Goal: Navigation & Orientation: Find specific page/section

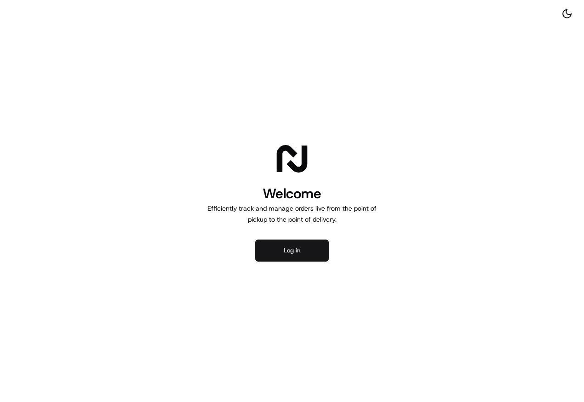
click at [296, 258] on button "Log in" at bounding box center [292, 251] width 74 height 22
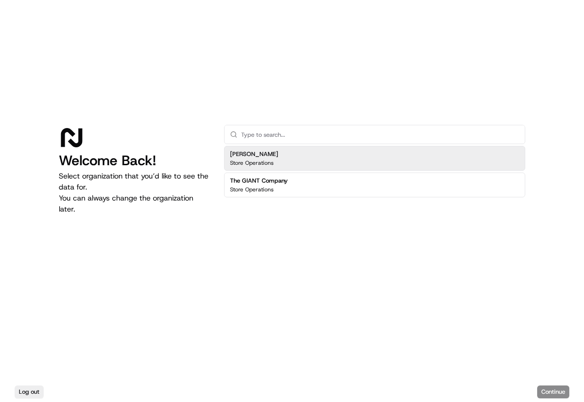
click at [360, 157] on div "[PERSON_NAME] Store Operations" at bounding box center [374, 158] width 301 height 25
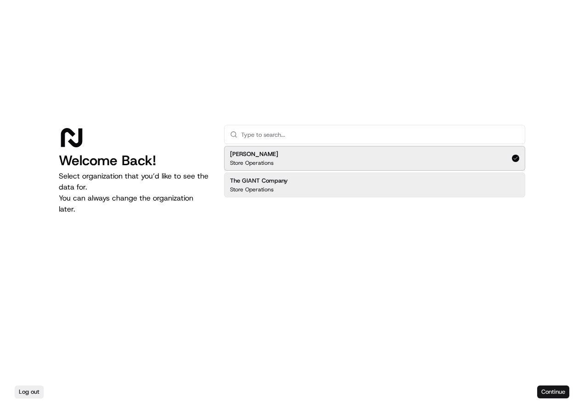
click at [565, 397] on button "Continue" at bounding box center [554, 392] width 32 height 13
